Goal: Transaction & Acquisition: Purchase product/service

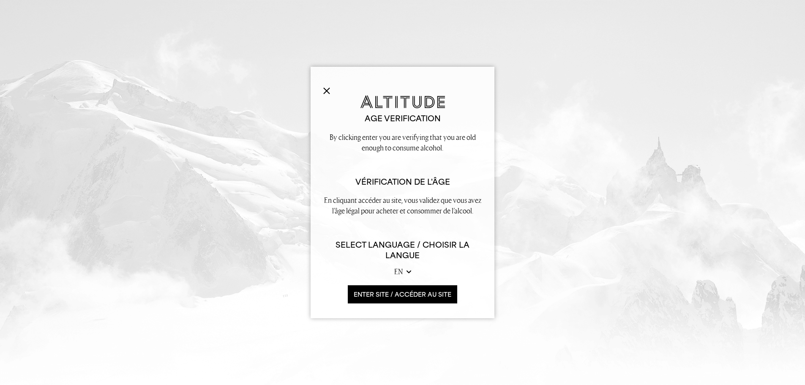
click at [385, 296] on button "ENTER SITE / accéder au site" at bounding box center [402, 294] width 109 height 18
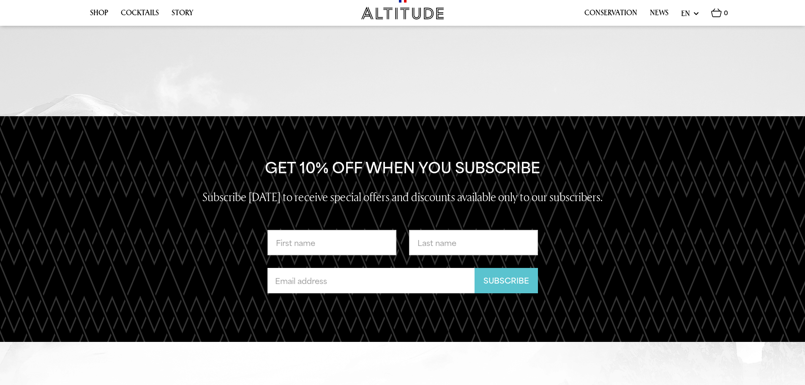
scroll to position [1522, 0]
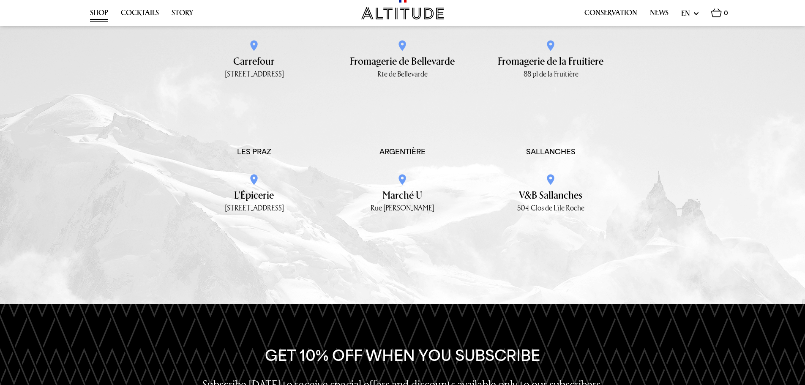
click at [94, 9] on link "Shop" at bounding box center [99, 14] width 18 height 13
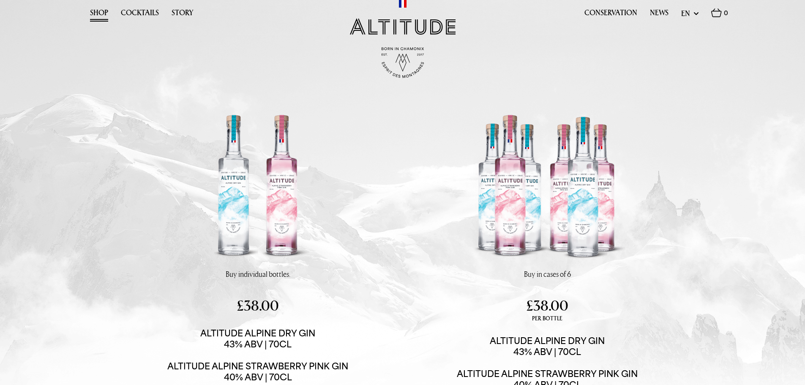
click at [695, 12] on select "en fr" at bounding box center [689, 13] width 17 height 11
select select "fr"
click at [681, 8] on select "en fr" at bounding box center [689, 13] width 17 height 11
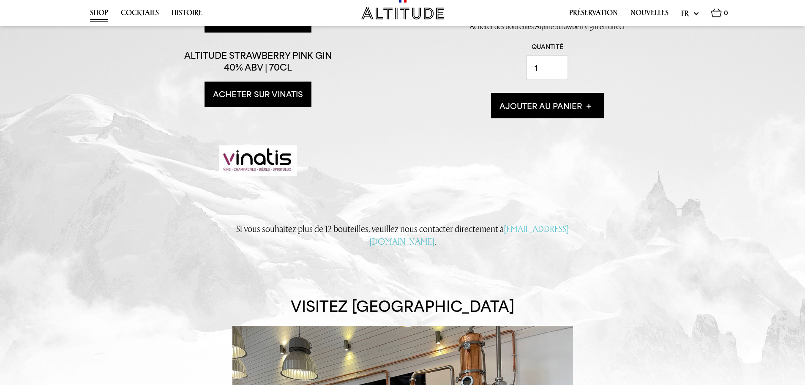
scroll to position [338, 0]
